Goal: Information Seeking & Learning: Learn about a topic

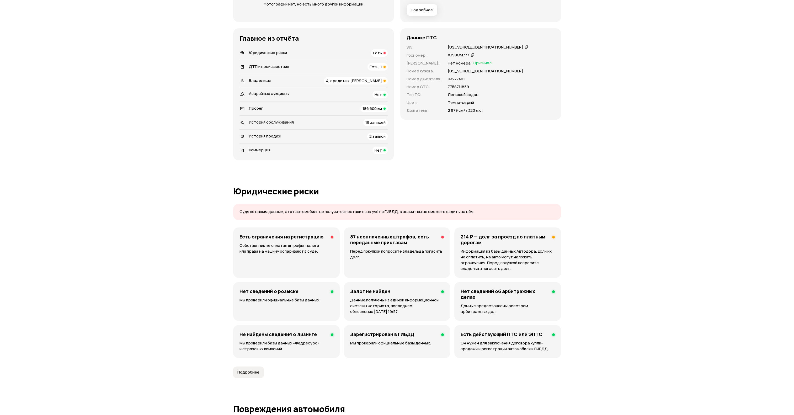
scroll to position [157, 0]
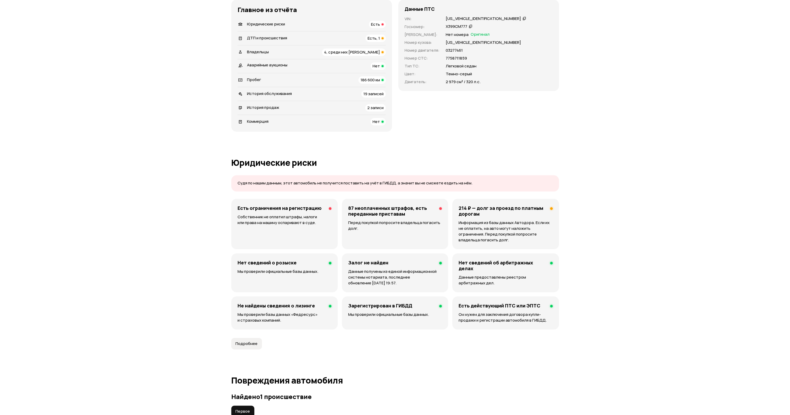
click at [273, 222] on p "Собственник не оплатил штрафы, налоги или права на машину оспаривают в суде." at bounding box center [285, 220] width 94 height 12
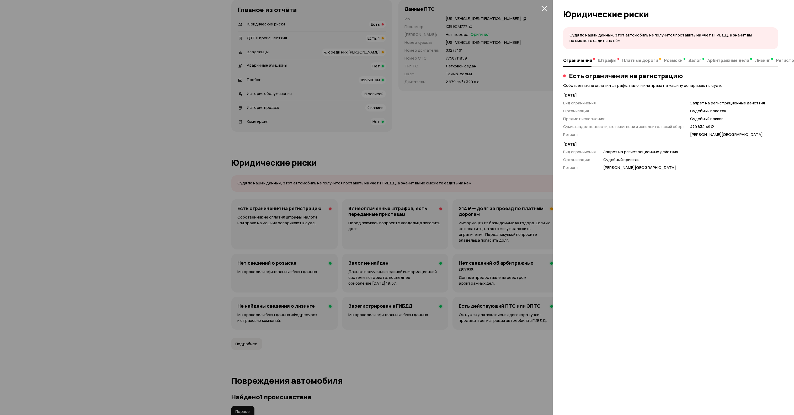
click at [545, 9] on icon "закрыть" at bounding box center [544, 9] width 6 height 6
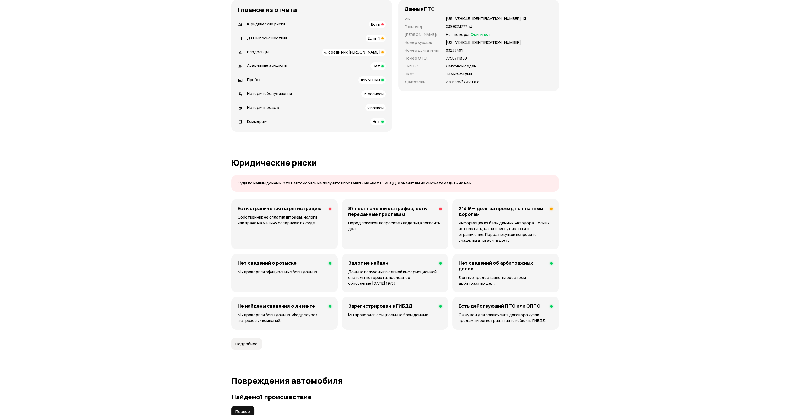
click at [376, 209] on h4 "87 неоплаченных штрафов, есть переданные приставам" at bounding box center [391, 211] width 87 height 12
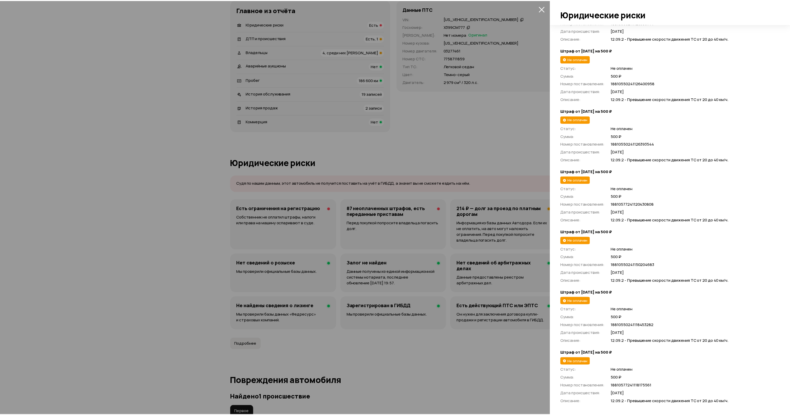
scroll to position [4848, 0]
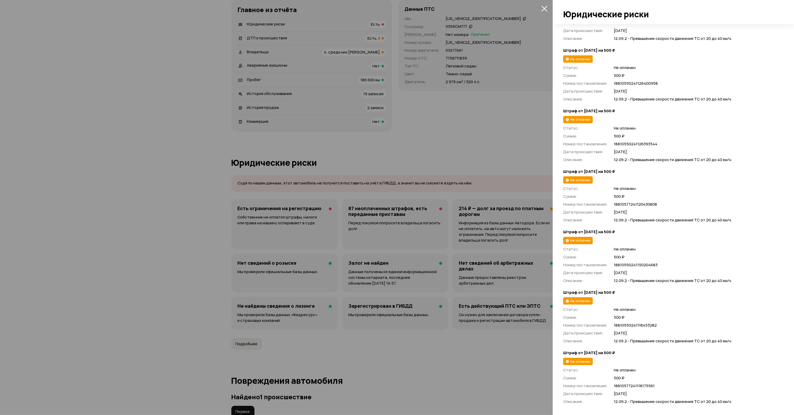
click at [545, 9] on icon "закрыть" at bounding box center [544, 9] width 6 height 6
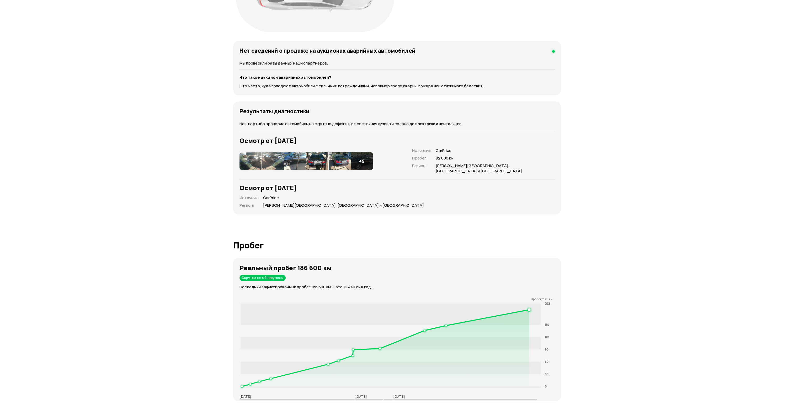
scroll to position [682, 0]
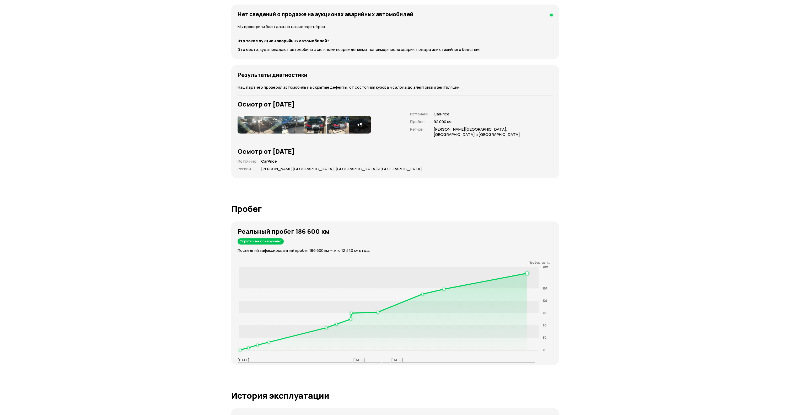
click at [284, 119] on img at bounding box center [293, 125] width 22 height 18
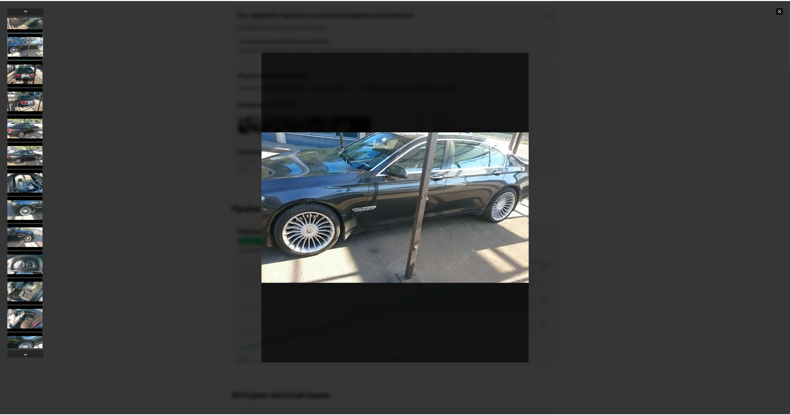
scroll to position [78, 0]
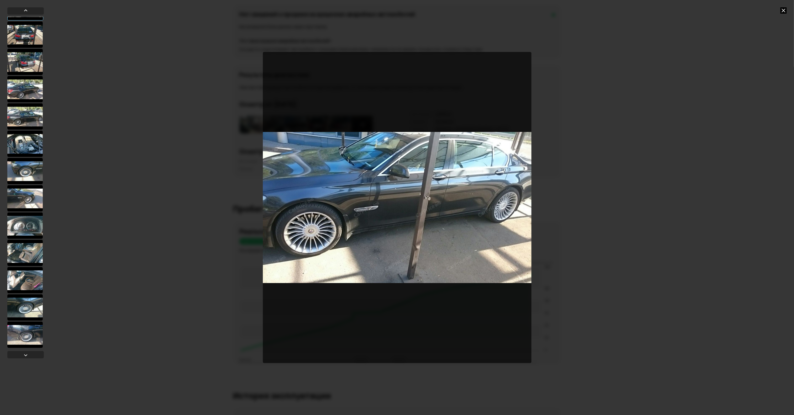
click at [781, 11] on icon at bounding box center [783, 10] width 6 height 6
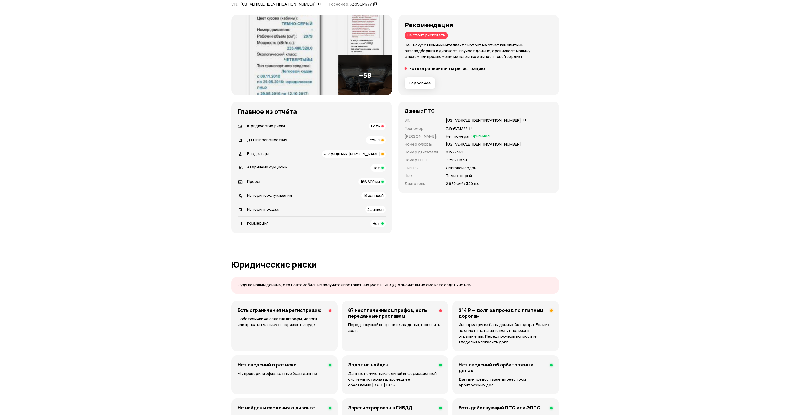
scroll to position [79, 0]
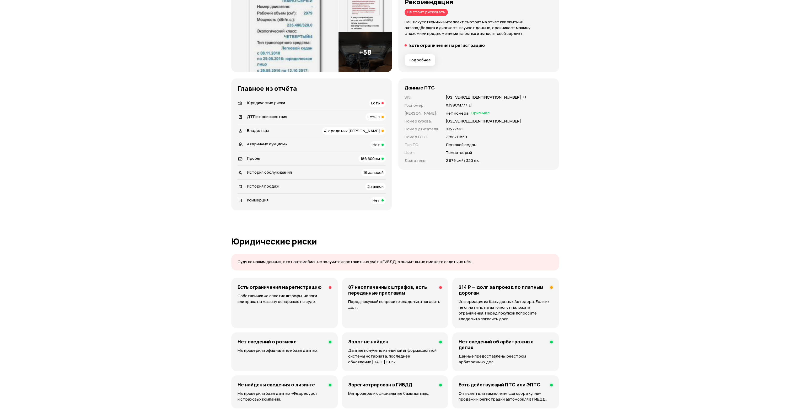
click at [289, 295] on p "Собственник не оплатил штрафы, налоги или права на машину оспаривают в суде." at bounding box center [285, 299] width 94 height 12
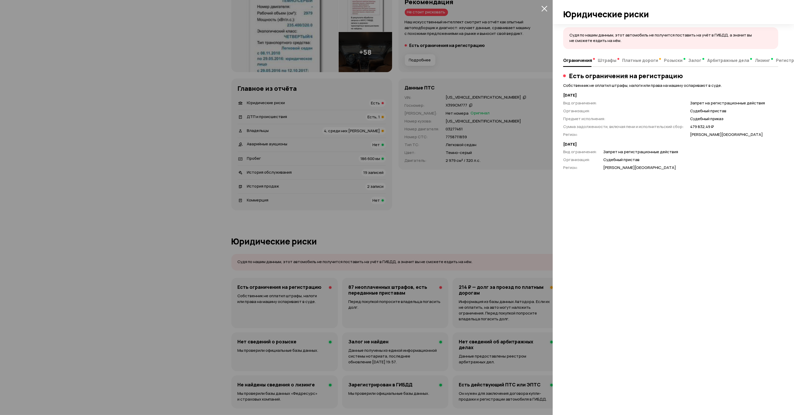
click at [544, 9] on icon "закрыть" at bounding box center [544, 9] width 6 height 6
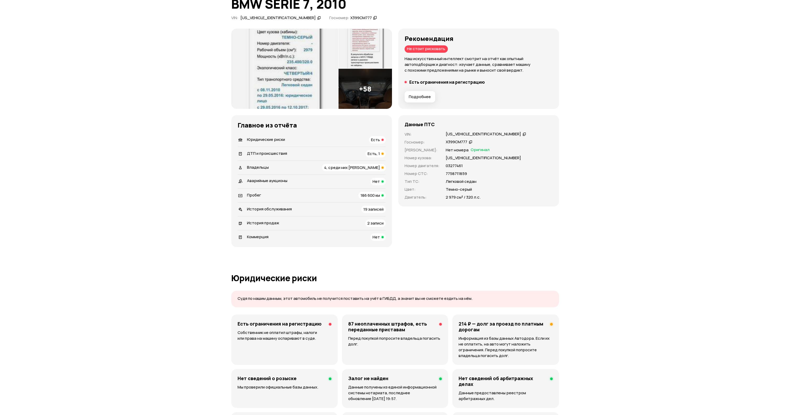
scroll to position [0, 0]
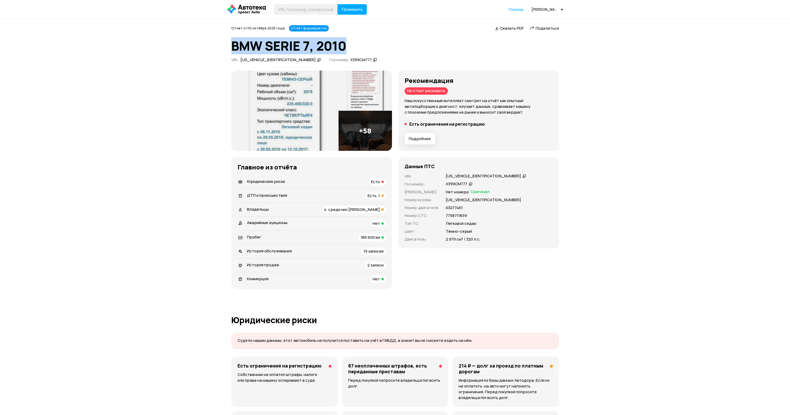
drag, startPoint x: 231, startPoint y: 51, endPoint x: 348, endPoint y: 48, distance: 116.5
click at [348, 48] on h1 "BMW SERIE 7, 2010" at bounding box center [395, 46] width 328 height 14
copy h1 "BMW SERIE 7, 2010"
